Goal: Check status: Check status

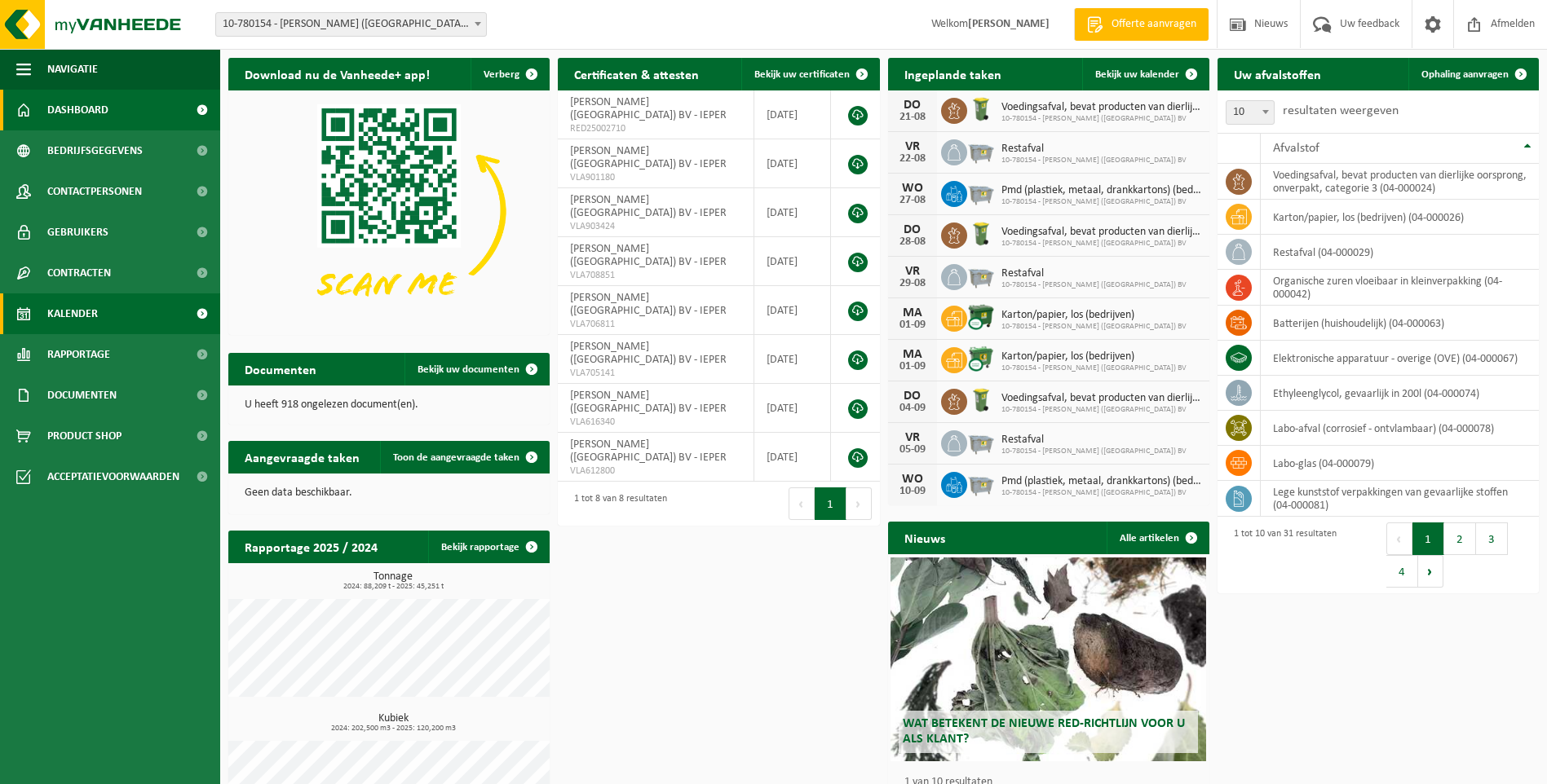
click at [60, 312] on span "Kalender" at bounding box center [72, 313] width 50 height 40
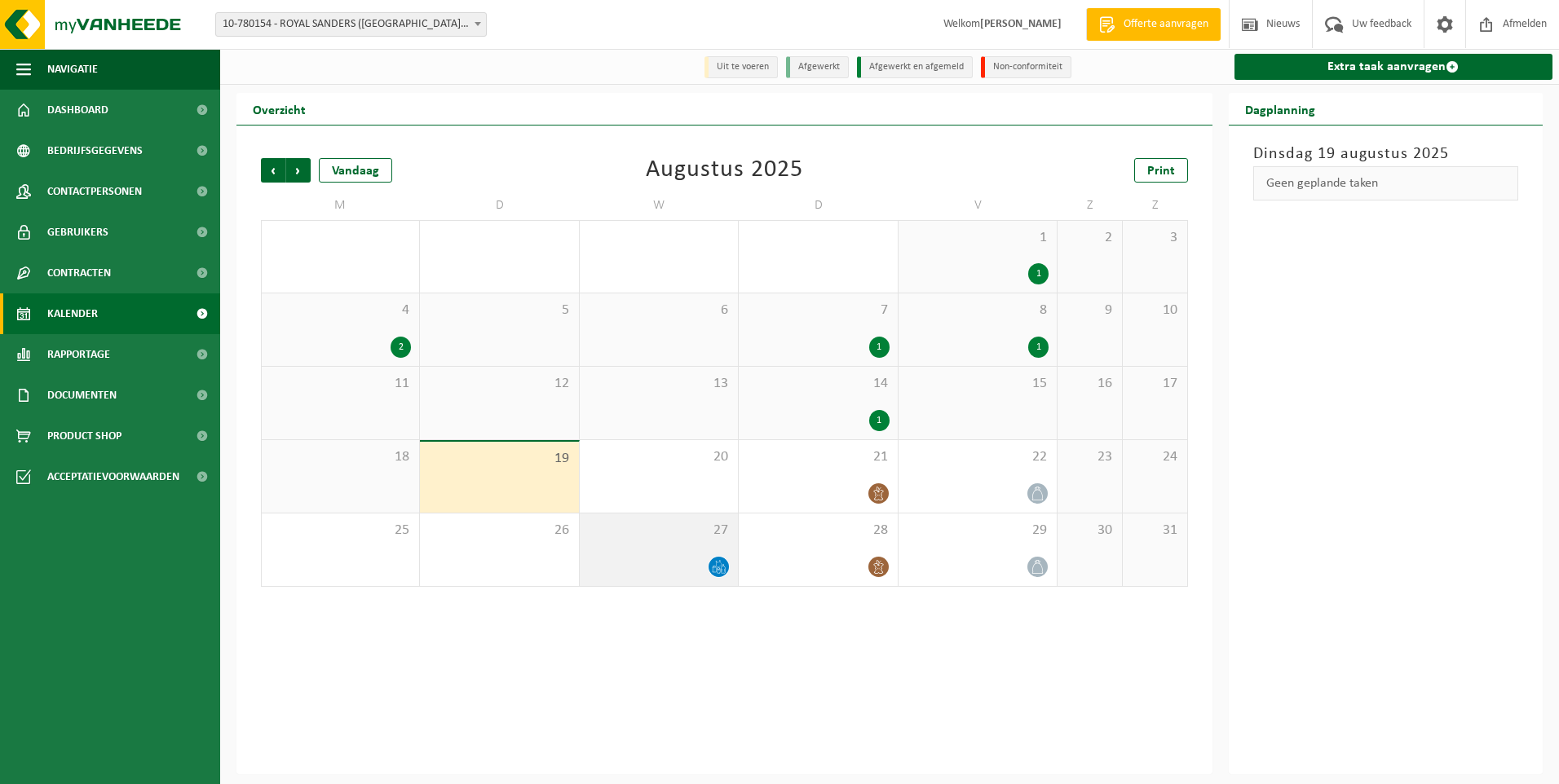
click at [721, 571] on icon at bounding box center [723, 569] width 4 height 7
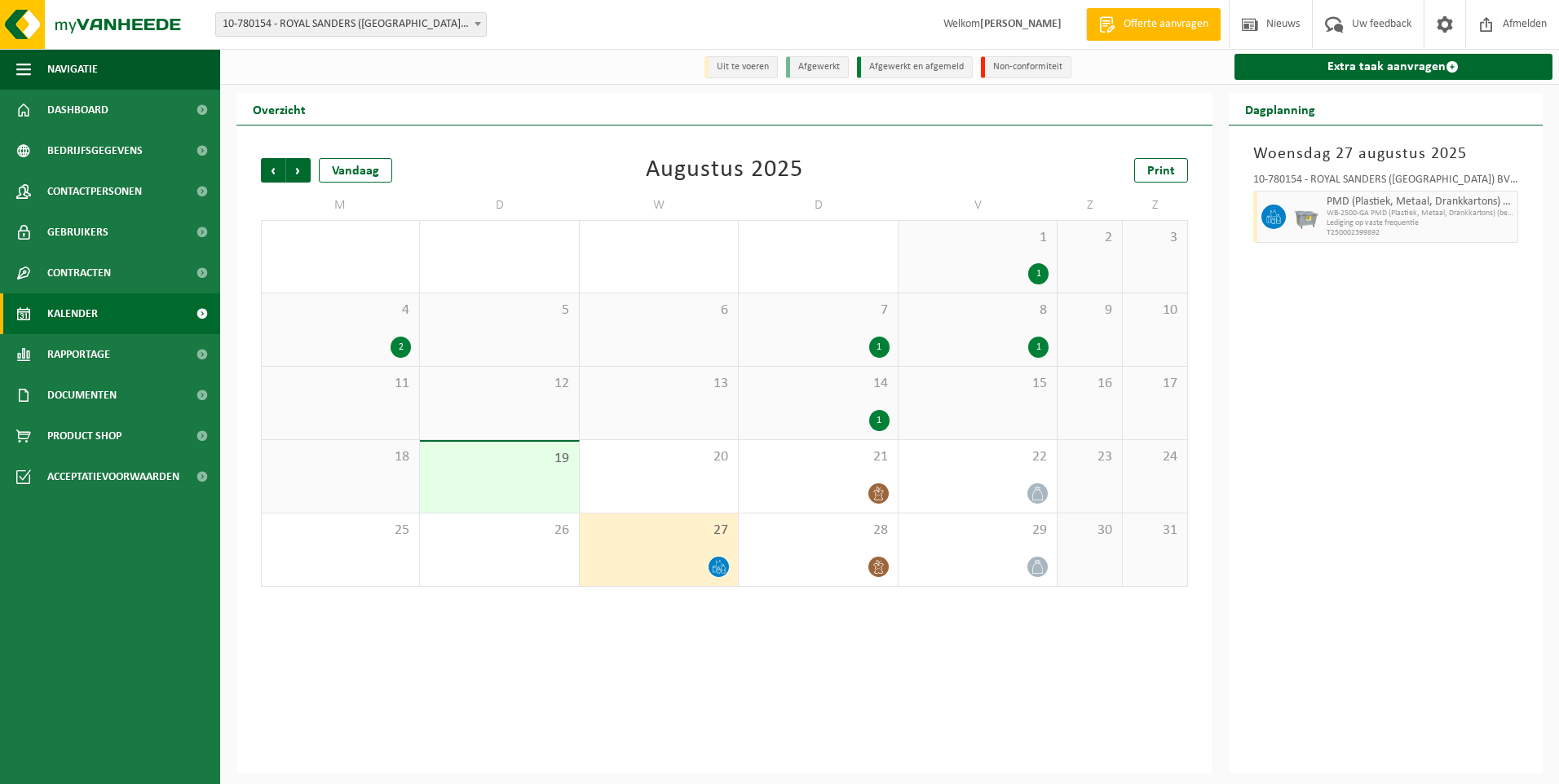
click at [965, 649] on div "Vorige Volgende Vandaag [DATE] Print M D W D V Z Z 28 29 1 30 31 1 1 1 2 3 4 2 …" at bounding box center [725, 449] width 976 height 649
